Goal: Information Seeking & Learning: Learn about a topic

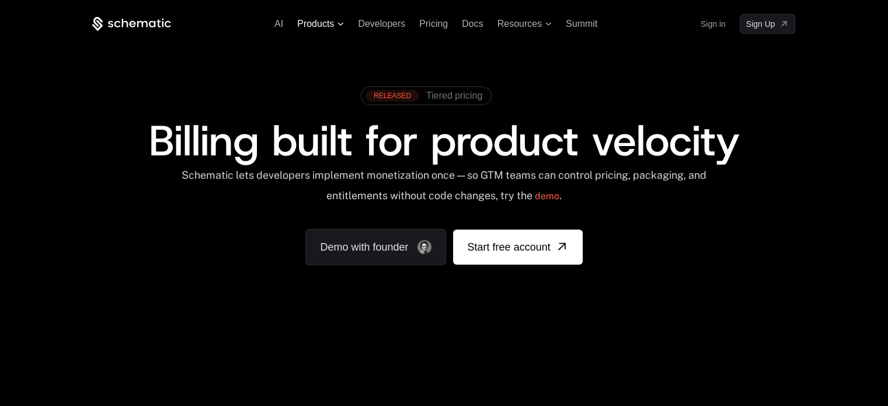
click at [341, 23] on icon at bounding box center [341, 24] width 6 height 4
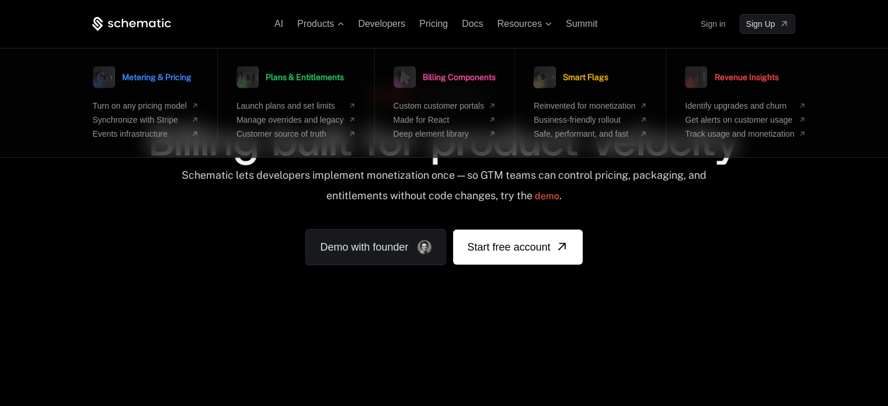
click at [211, 221] on div "RELEASED Tiered pricing Billing built for product velocity Schematic lets devel…" at bounding box center [443, 173] width 703 height 185
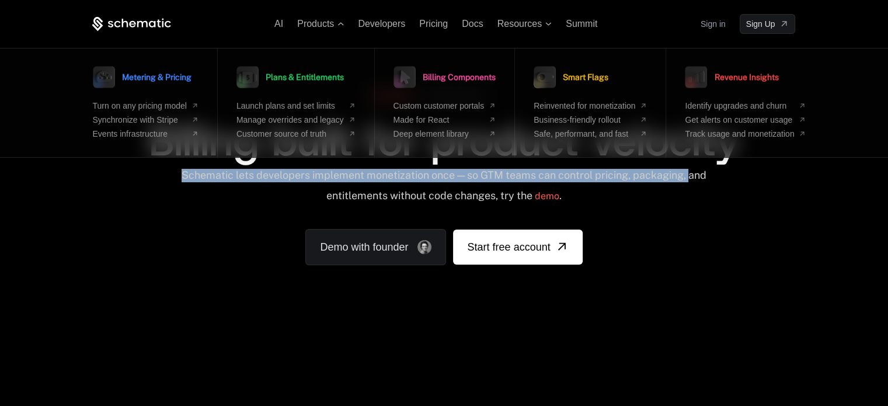
drag, startPoint x: 192, startPoint y: 175, endPoint x: 359, endPoint y: 224, distance: 173.4
click at [359, 224] on div "RELEASED Tiered pricing Billing built for product velocity Schematic lets devel…" at bounding box center [443, 173] width 703 height 185
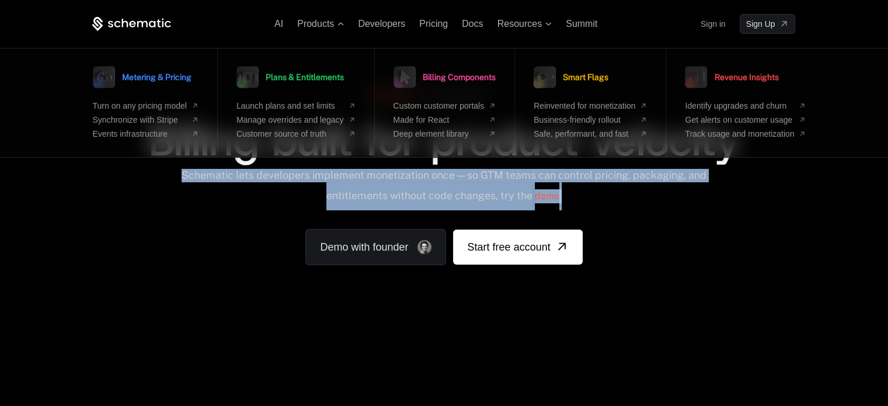
click at [493, 208] on div "Schematic lets developers implement monetization once — so GTM teams can contro…" at bounding box center [443, 189] width 527 height 41
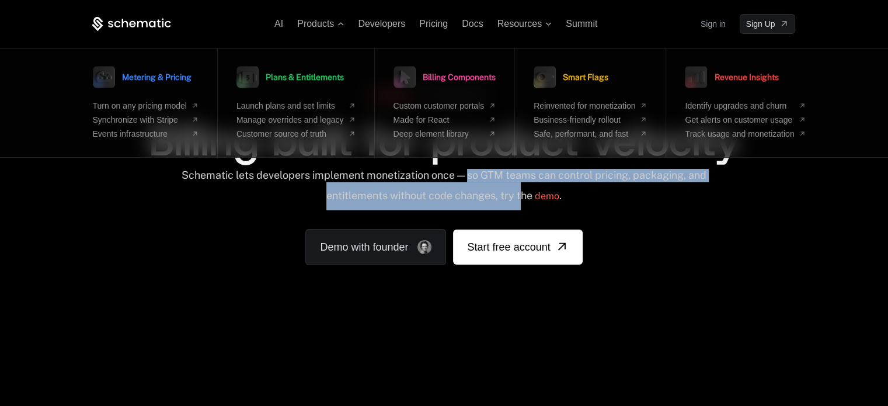
drag, startPoint x: 478, startPoint y: 175, endPoint x: 533, endPoint y: 194, distance: 58.7
click at [533, 194] on div "Schematic lets developers implement monetization once — so GTM teams can contro…" at bounding box center [443, 189] width 527 height 41
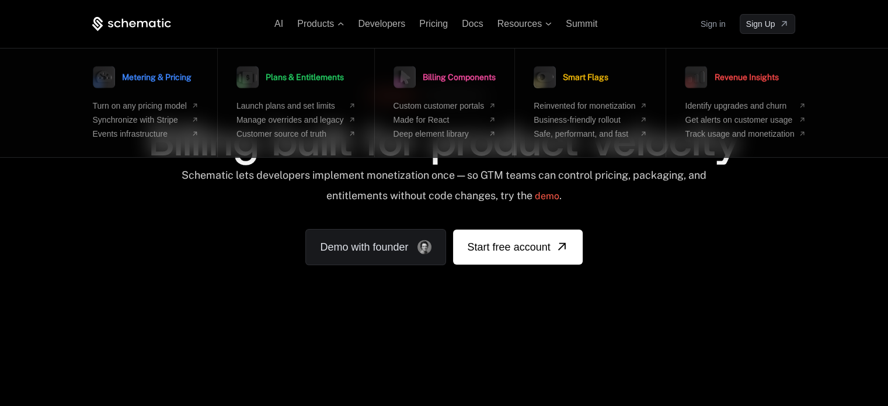
click at [668, 203] on div "Schematic lets developers implement monetization once — so GTM teams can contro…" at bounding box center [443, 189] width 527 height 41
